Goal: Check status: Check status

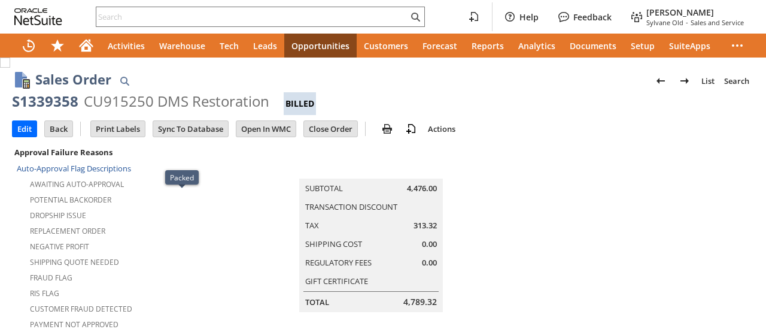
scroll to position [958, 0]
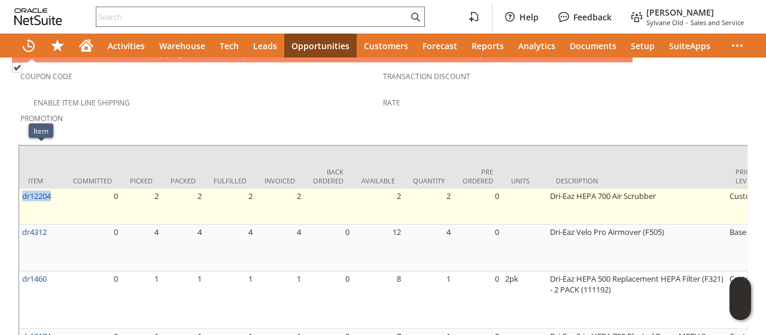
drag, startPoint x: 47, startPoint y: 156, endPoint x: 21, endPoint y: 157, distance: 25.8
click at [21, 189] on td "dr12204" at bounding box center [41, 207] width 45 height 36
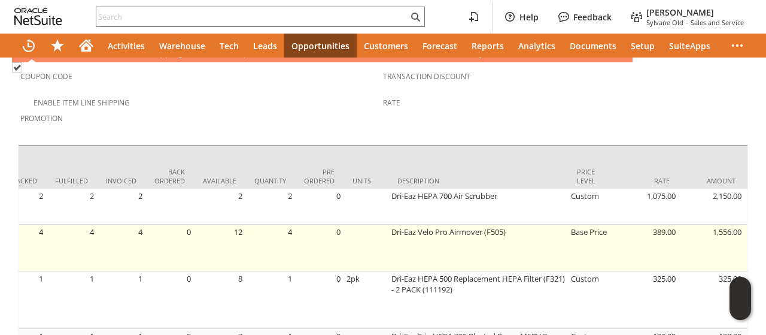
scroll to position [539, 0]
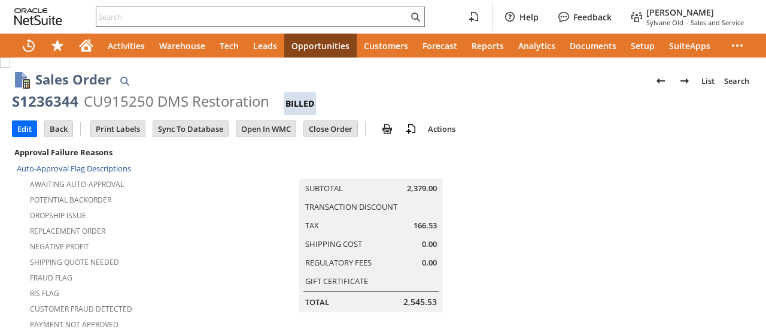
scroll to position [898, 0]
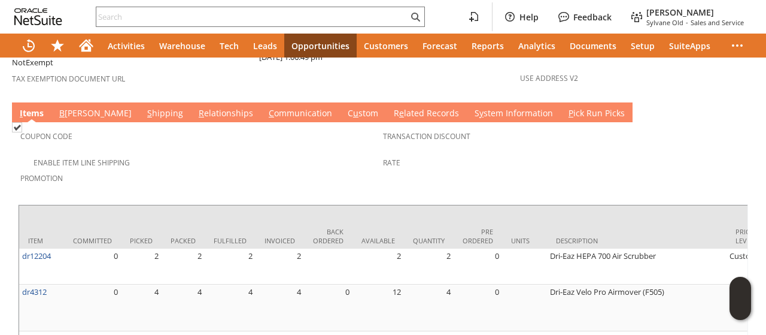
scroll to position [958, 0]
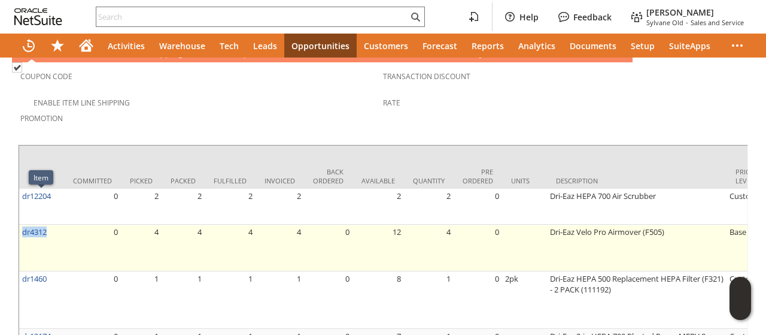
drag, startPoint x: 56, startPoint y: 201, endPoint x: 20, endPoint y: 202, distance: 35.3
click at [20, 224] on td "dr4312" at bounding box center [41, 247] width 45 height 47
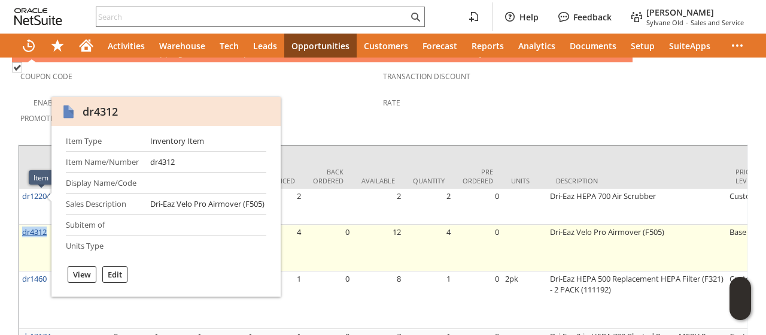
copy link "dr4312"
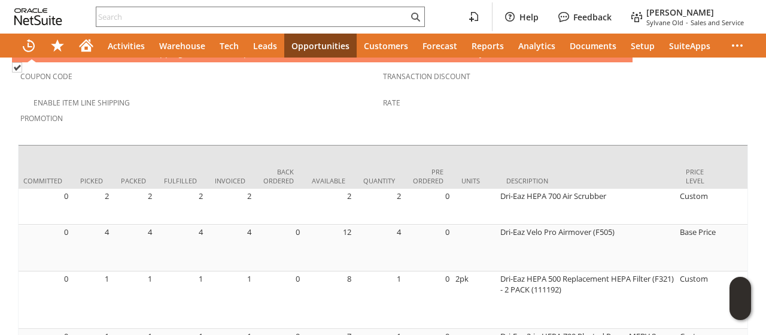
scroll to position [0, 0]
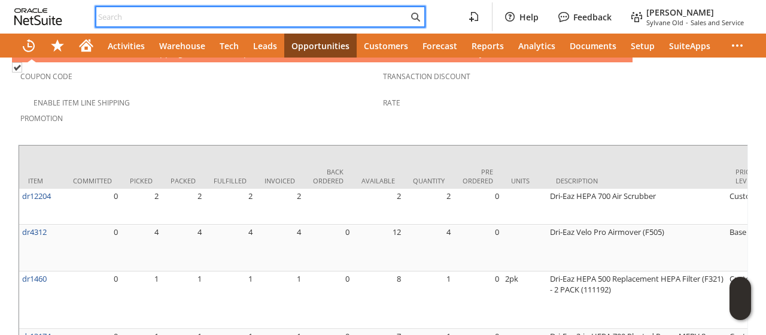
paste input "3029947045"
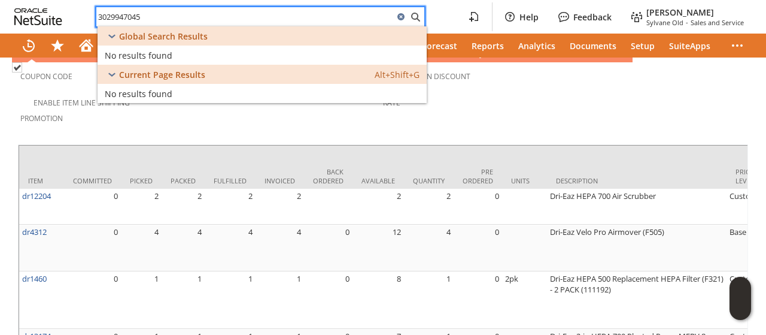
type input "3029947045"
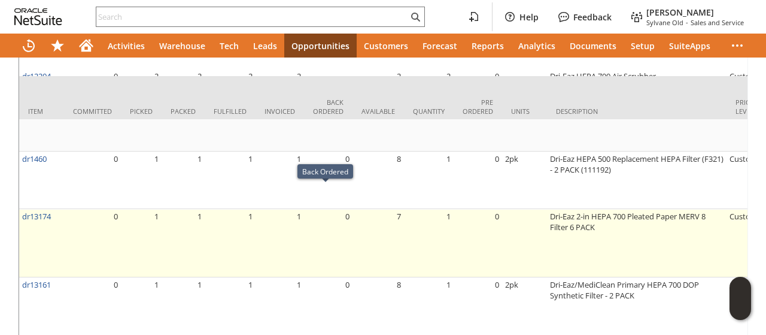
scroll to position [1017, 0]
